Goal: Task Accomplishment & Management: Use online tool/utility

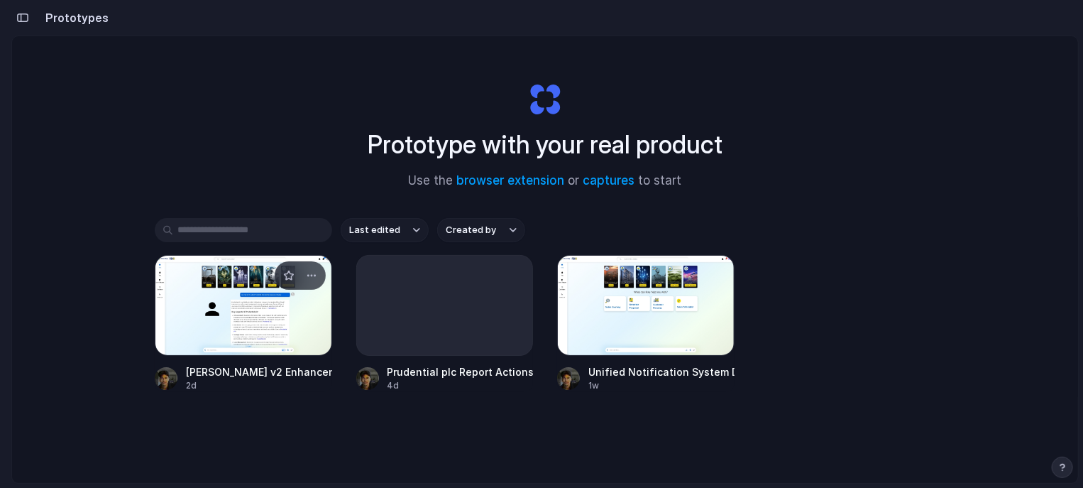
click at [276, 298] on div at bounding box center [243, 305] width 177 height 101
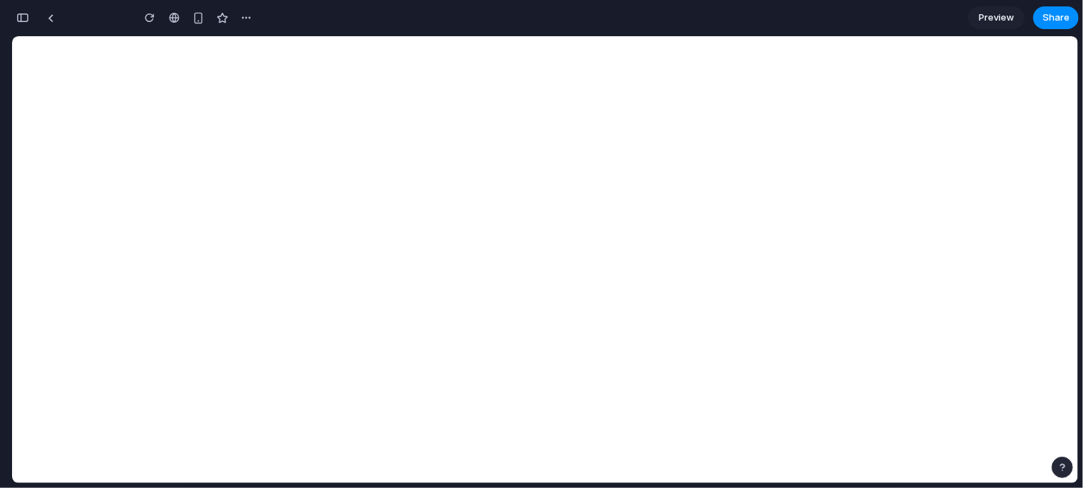
scroll to position [514, 0]
